Goal: Task Accomplishment & Management: Use online tool/utility

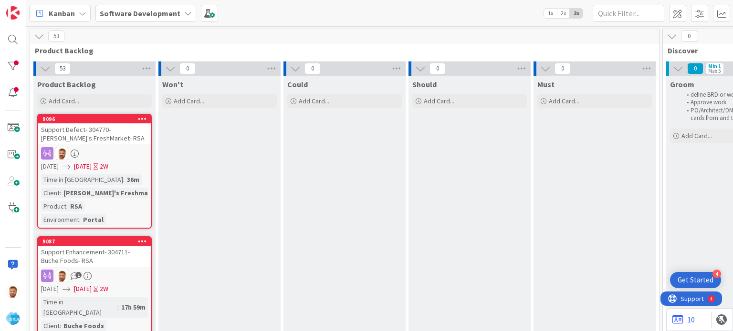
scroll to position [0, 899]
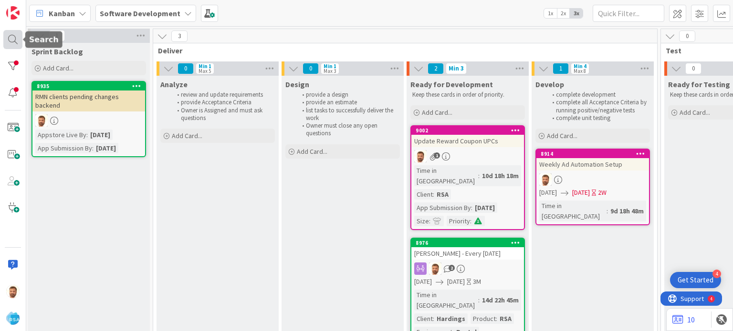
click at [10, 38] on div at bounding box center [12, 39] width 19 height 19
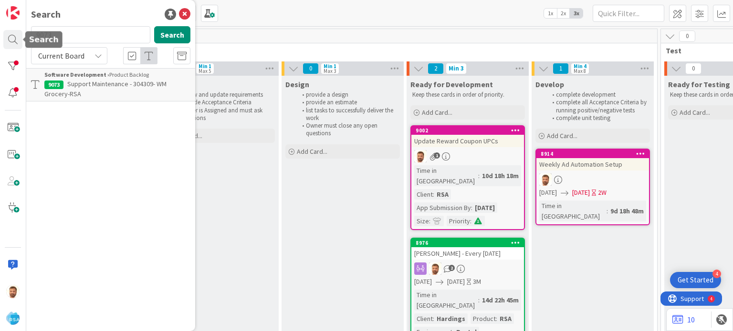
click at [90, 34] on input "9073" at bounding box center [90, 34] width 119 height 17
type input "9074"
click at [99, 71] on b "Software Development ›" at bounding box center [76, 74] width 65 height 7
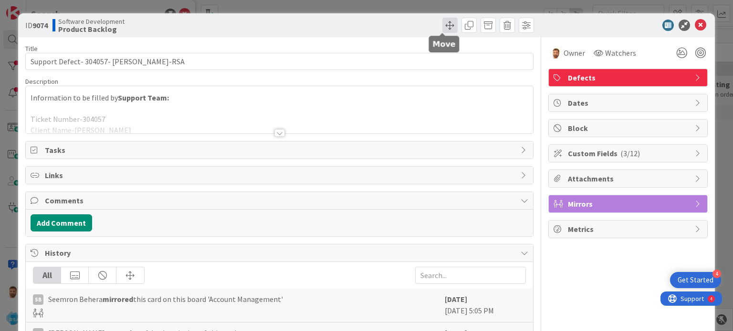
click at [444, 27] on span at bounding box center [449, 25] width 15 height 15
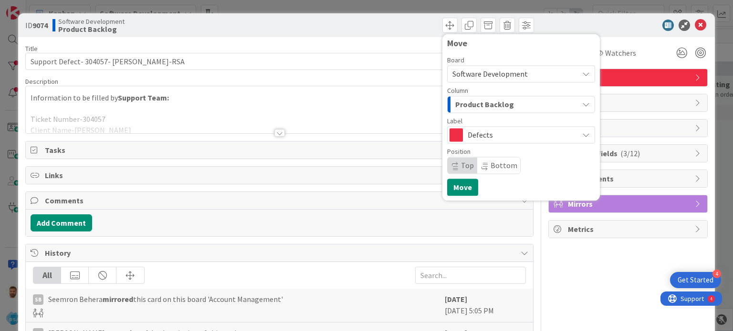
click at [474, 99] on span "Product Backlog" at bounding box center [484, 104] width 59 height 12
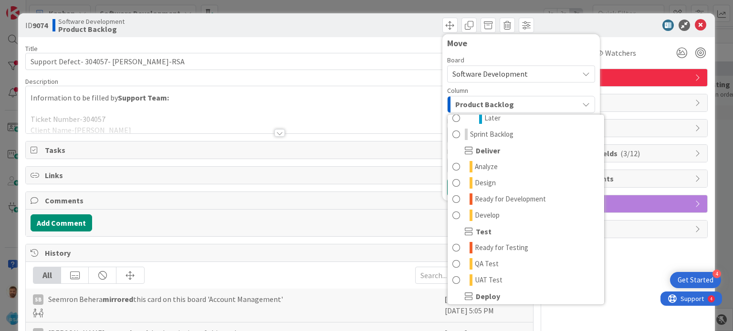
scroll to position [171, 0]
click at [521, 200] on span "Ready for Development" at bounding box center [510, 198] width 71 height 11
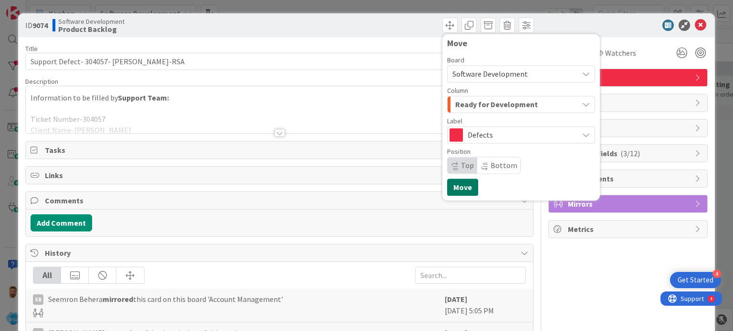
click at [464, 188] on button "Move" at bounding box center [462, 187] width 31 height 17
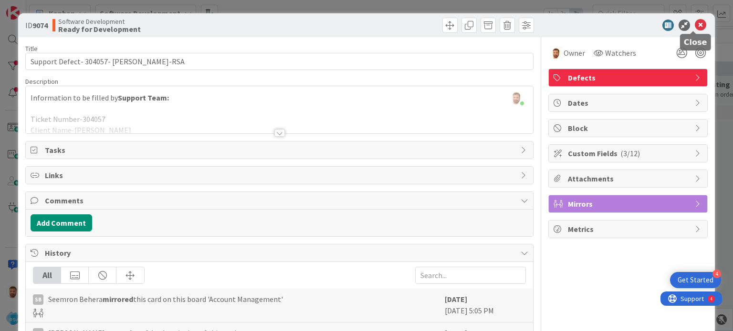
click at [694, 28] on icon at bounding box center [699, 25] width 11 height 11
